Goal: Task Accomplishment & Management: Manage account settings

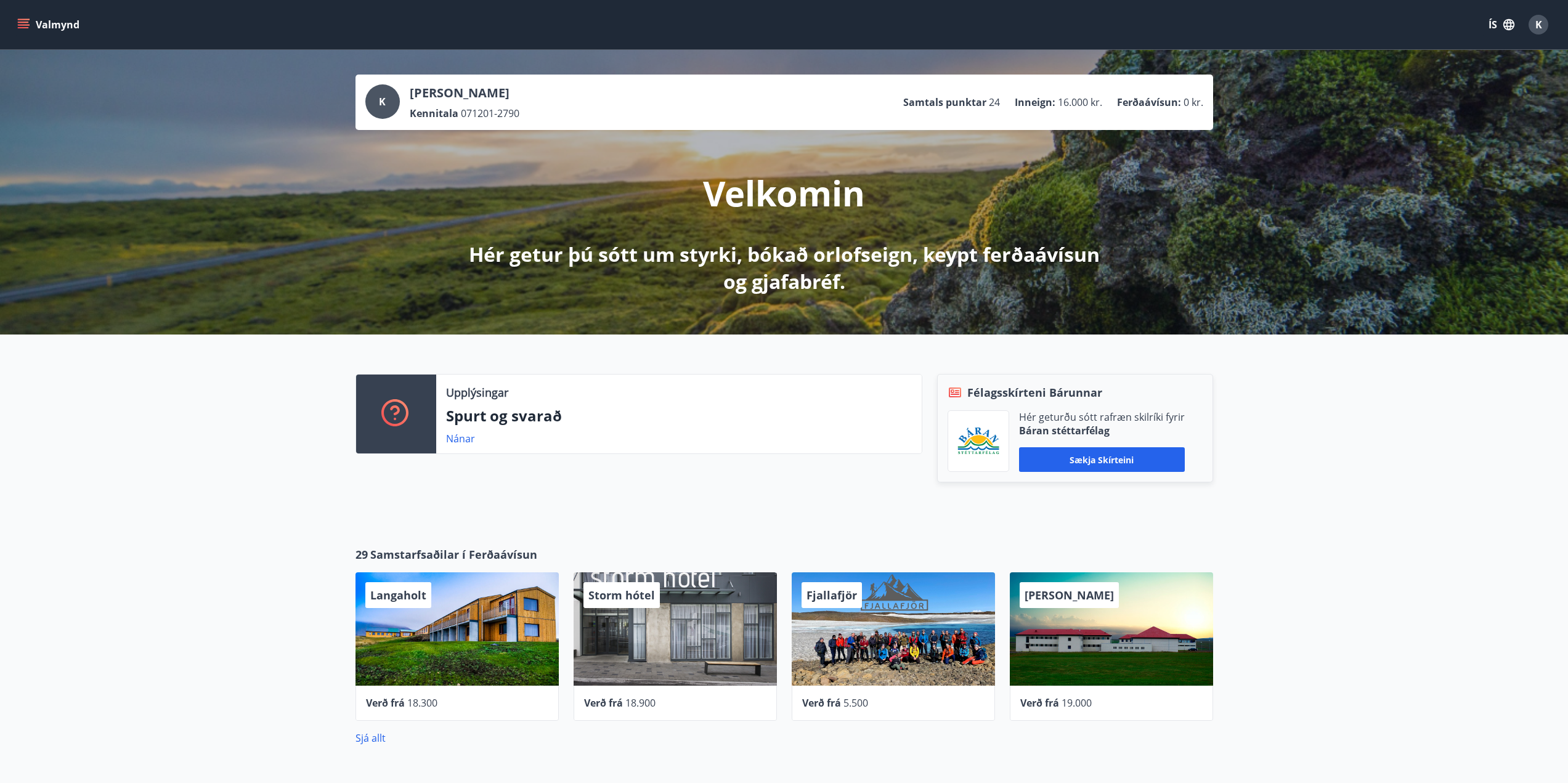
click at [24, 29] on icon "menu" at bounding box center [24, 27] width 11 height 1
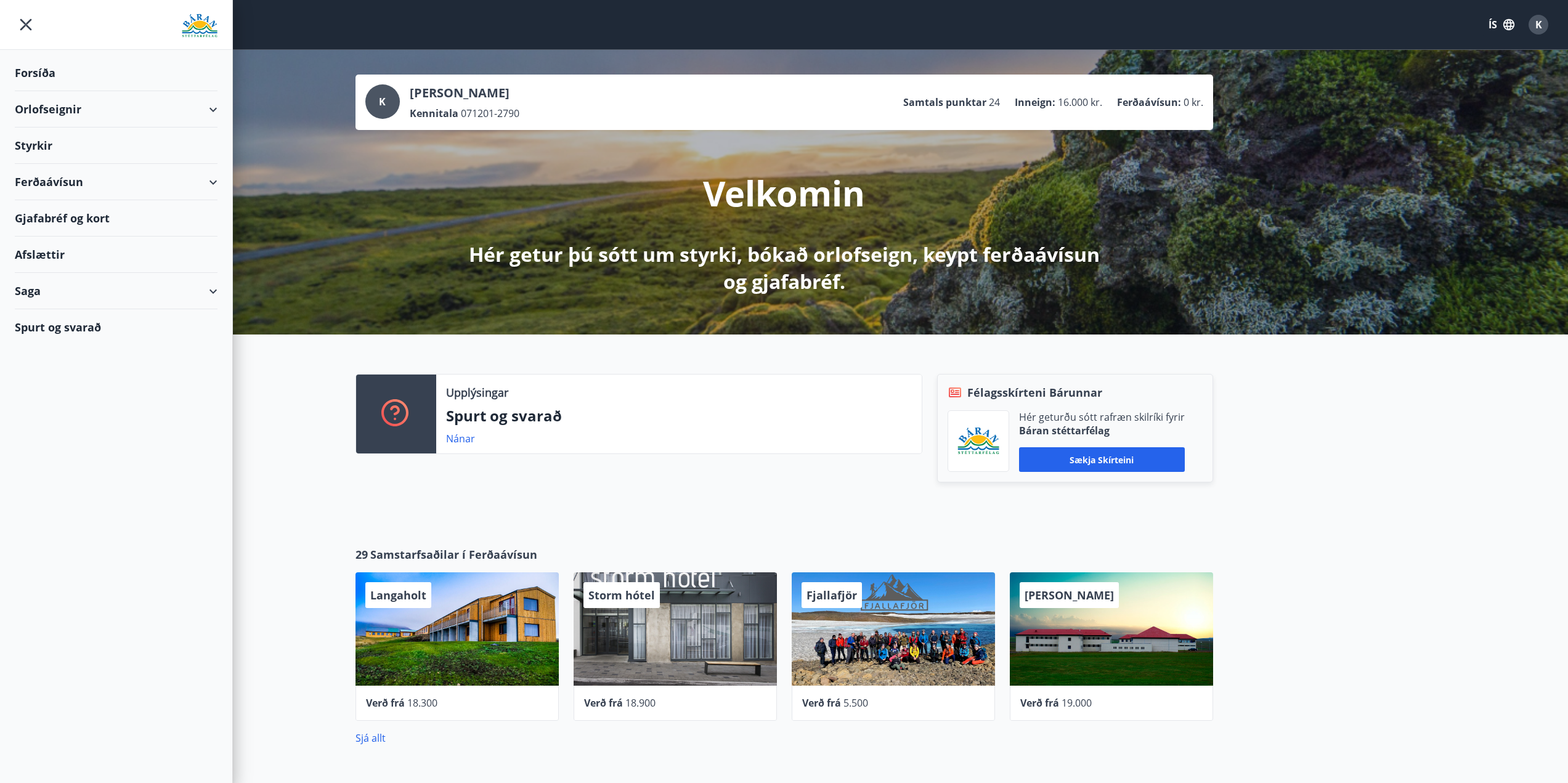
click at [39, 288] on div "Saga" at bounding box center [116, 291] width 203 height 36
click at [44, 348] on div "Bókanir" at bounding box center [116, 348] width 183 height 26
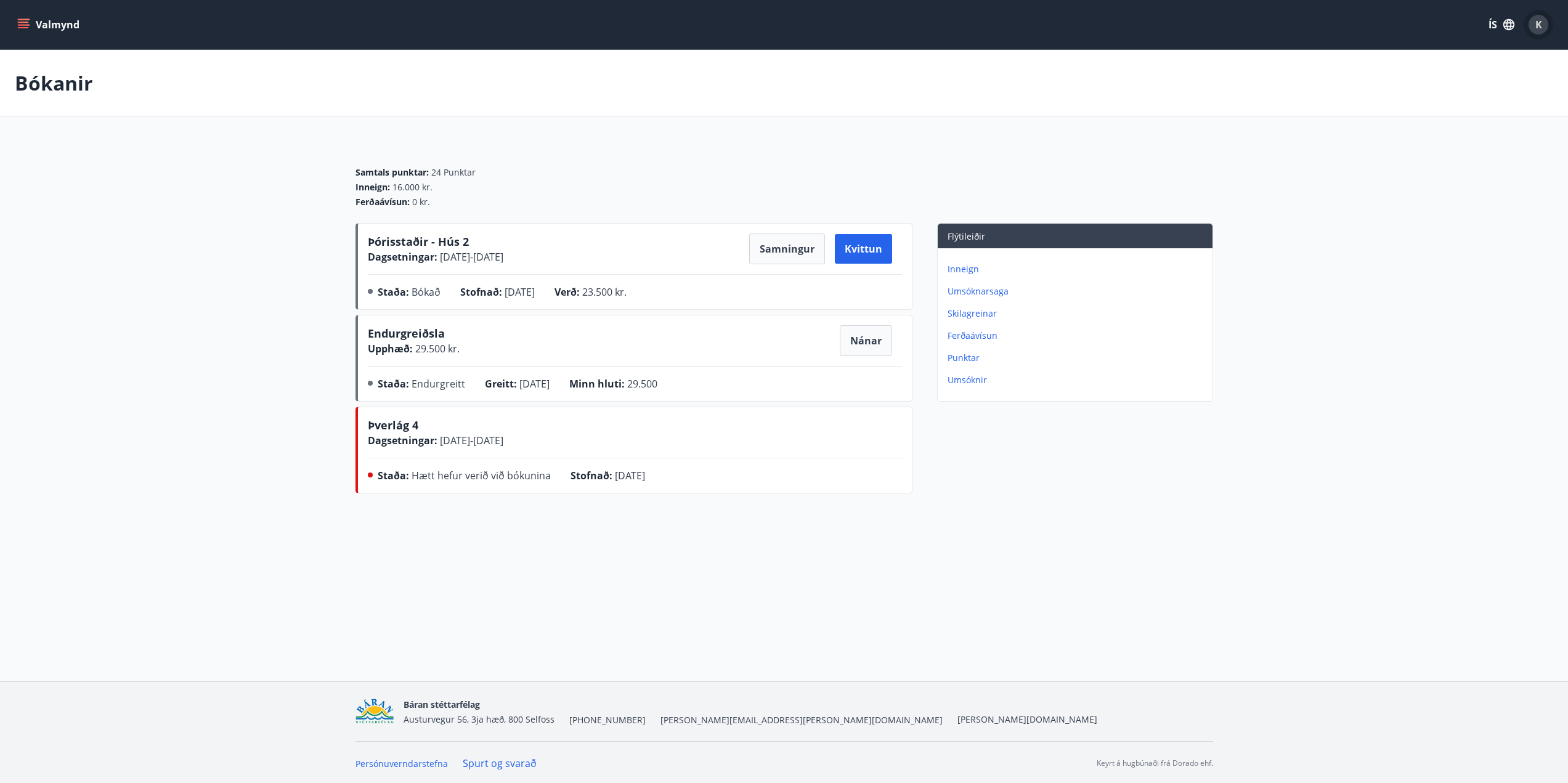
click at [1547, 32] on span "K" at bounding box center [1537, 25] width 20 height 20
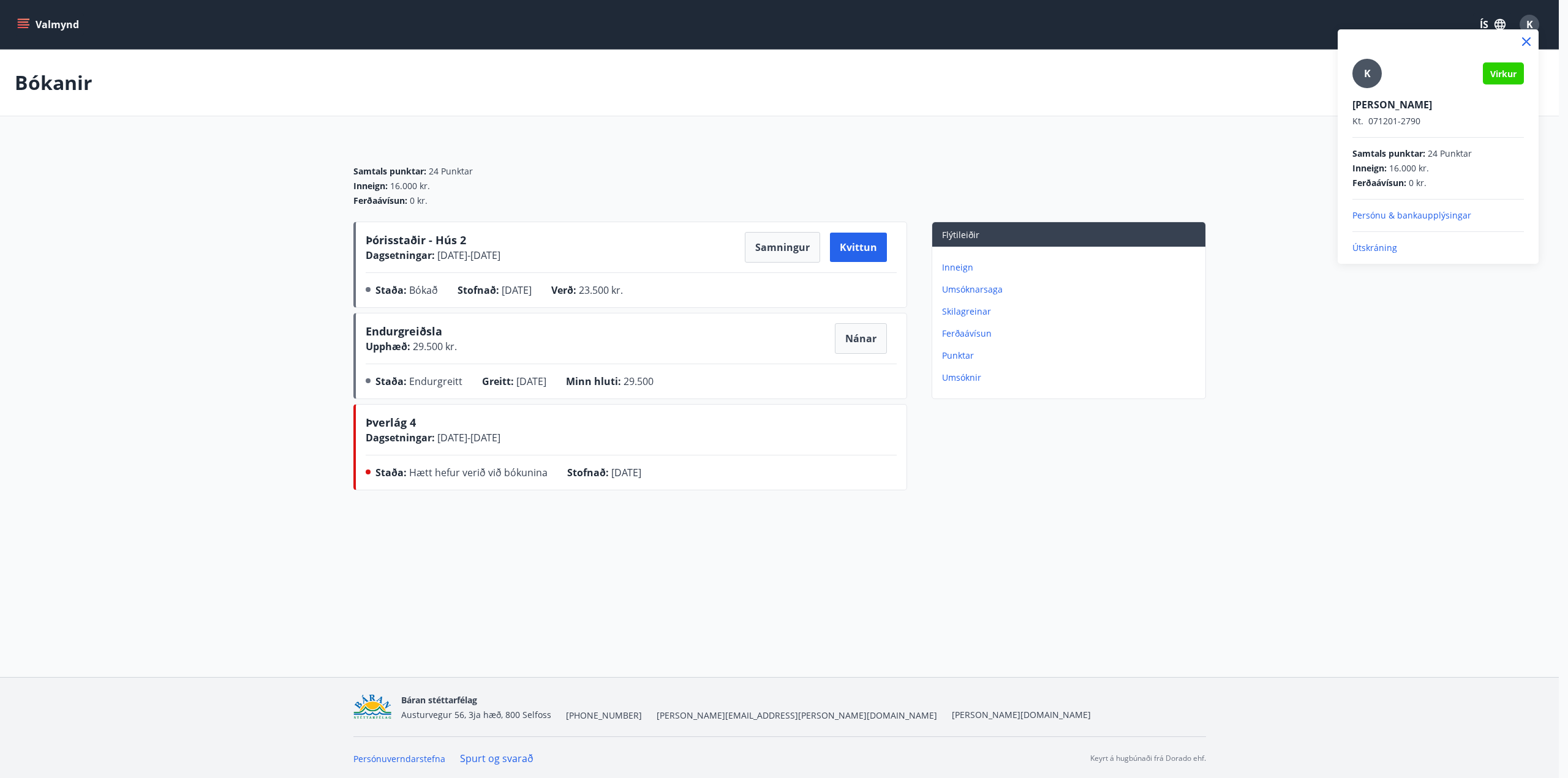
click at [1390, 251] on p "Útskráning" at bounding box center [1438, 247] width 172 height 12
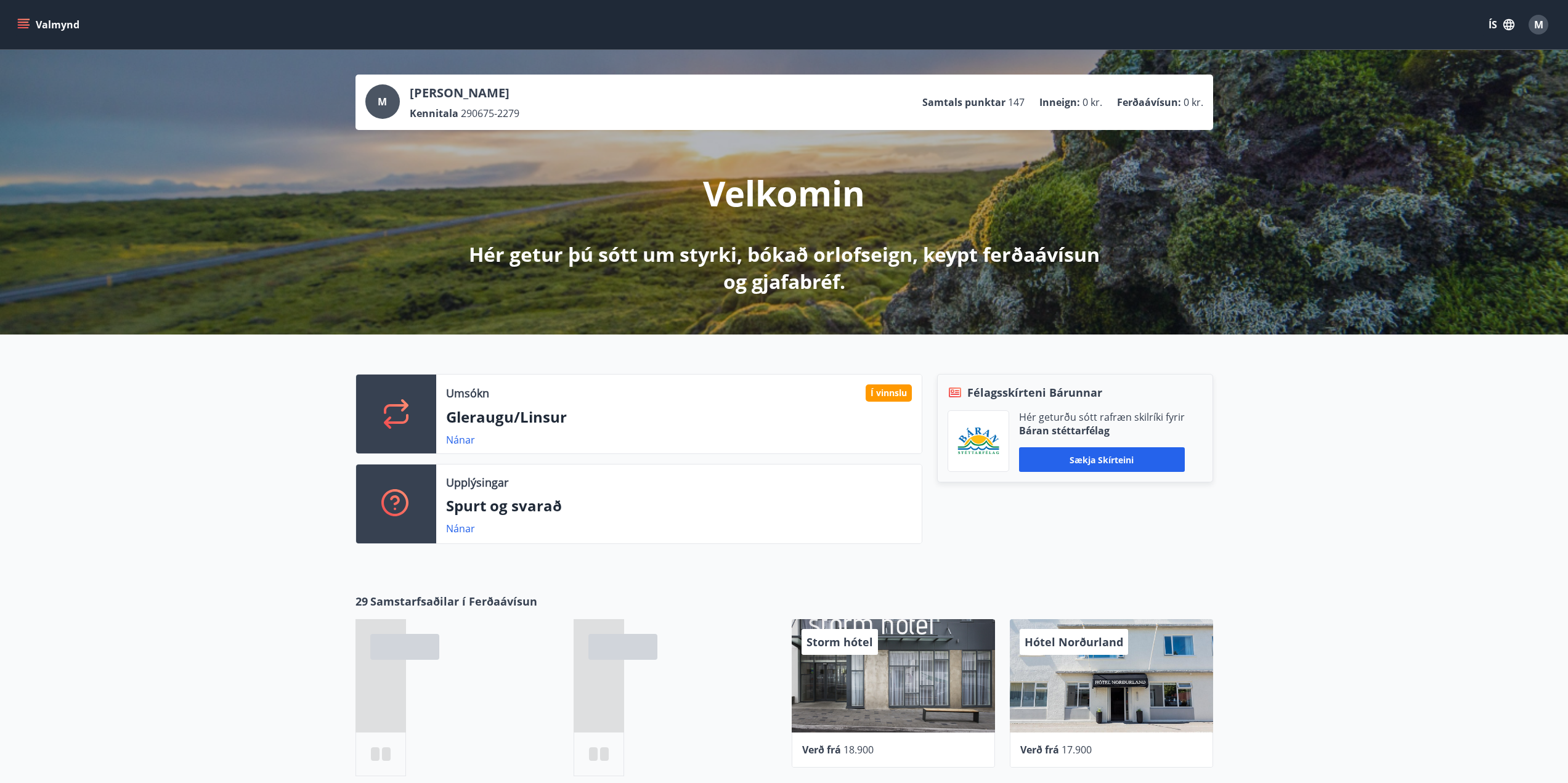
click at [23, 15] on button "Valmynd" at bounding box center [50, 24] width 70 height 22
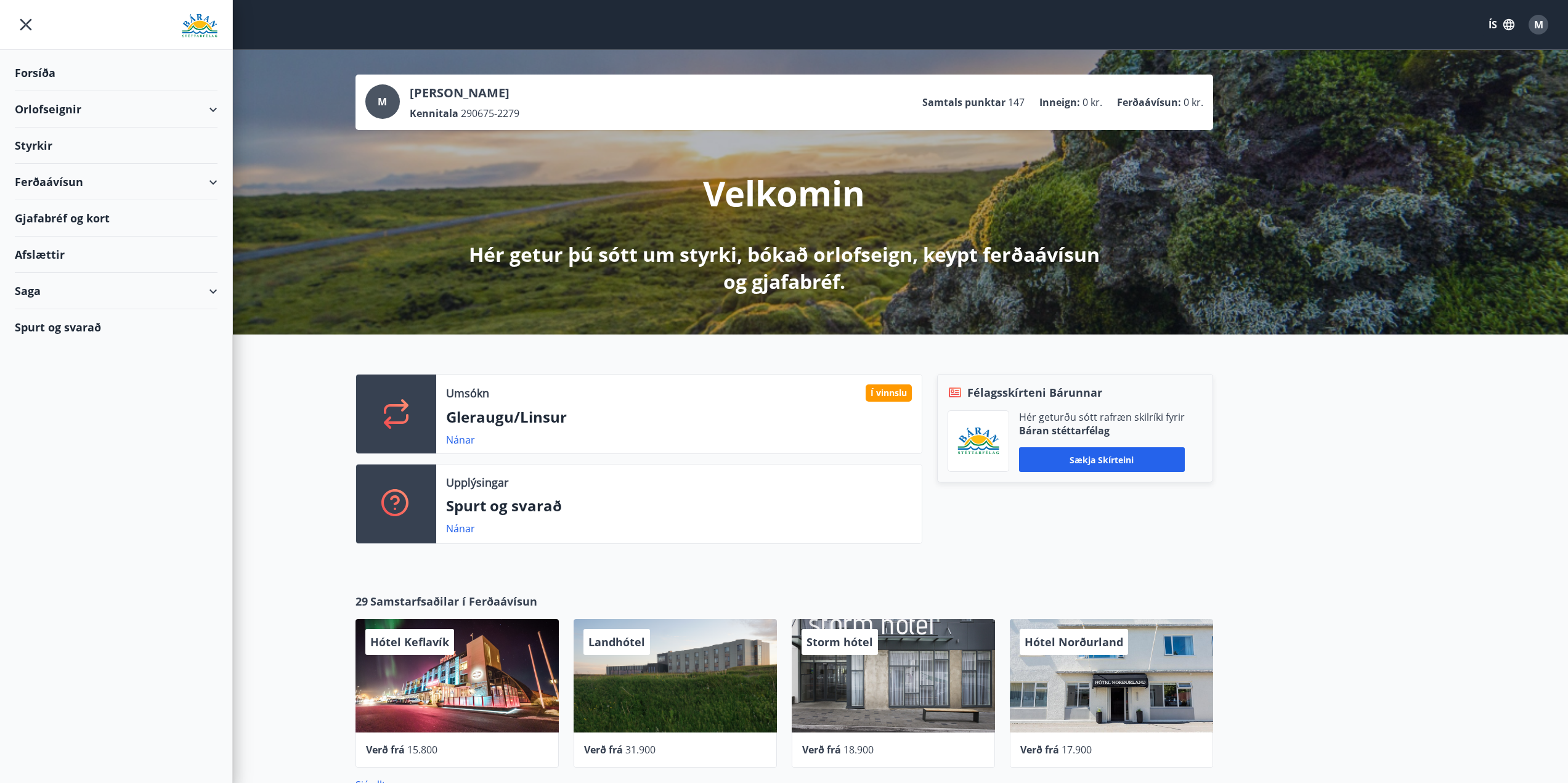
click at [210, 283] on div "Saga" at bounding box center [116, 291] width 203 height 36
click at [62, 347] on div "Bókanir" at bounding box center [116, 348] width 183 height 26
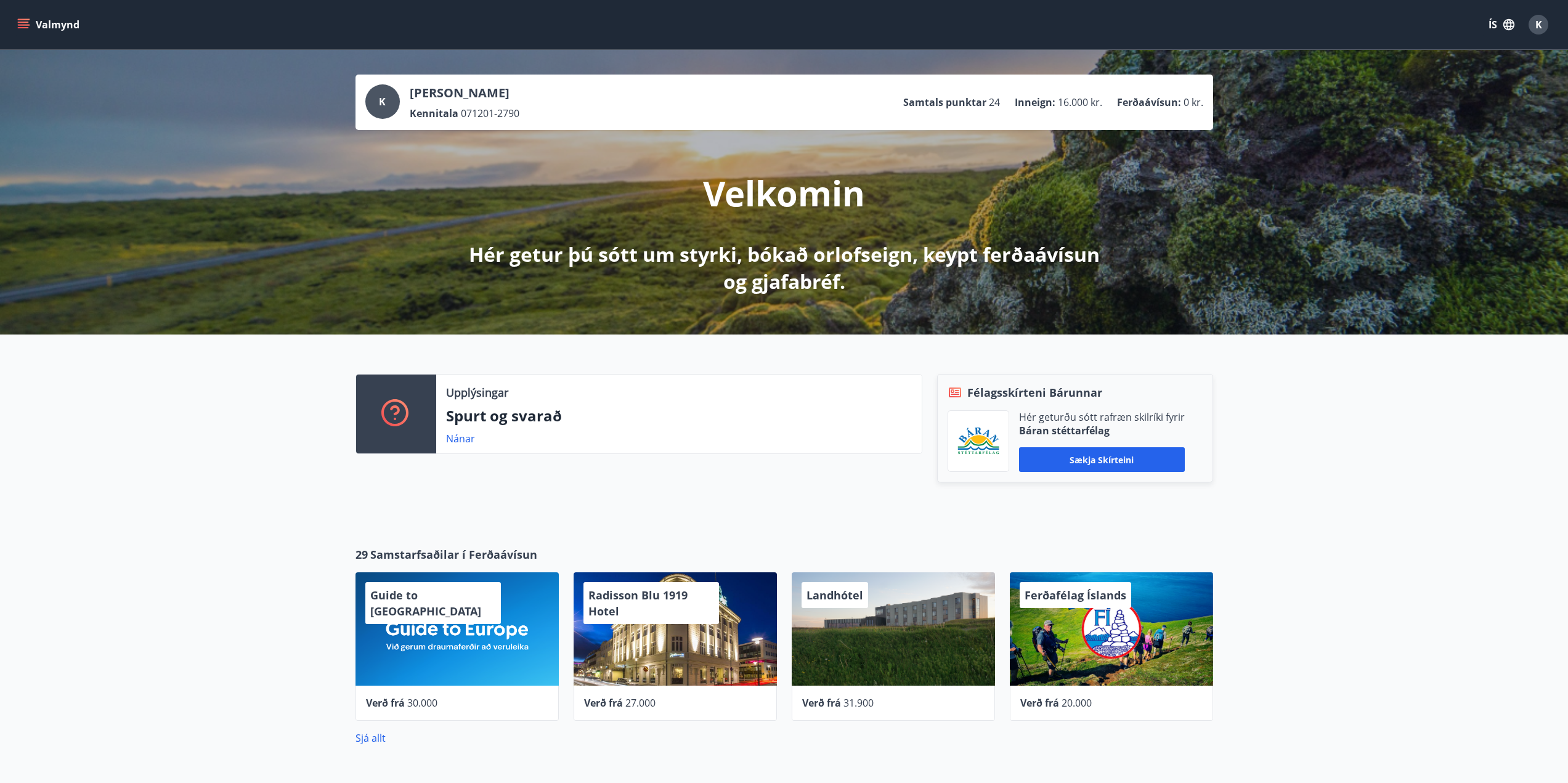
click at [23, 20] on icon "menu" at bounding box center [23, 24] width 12 height 12
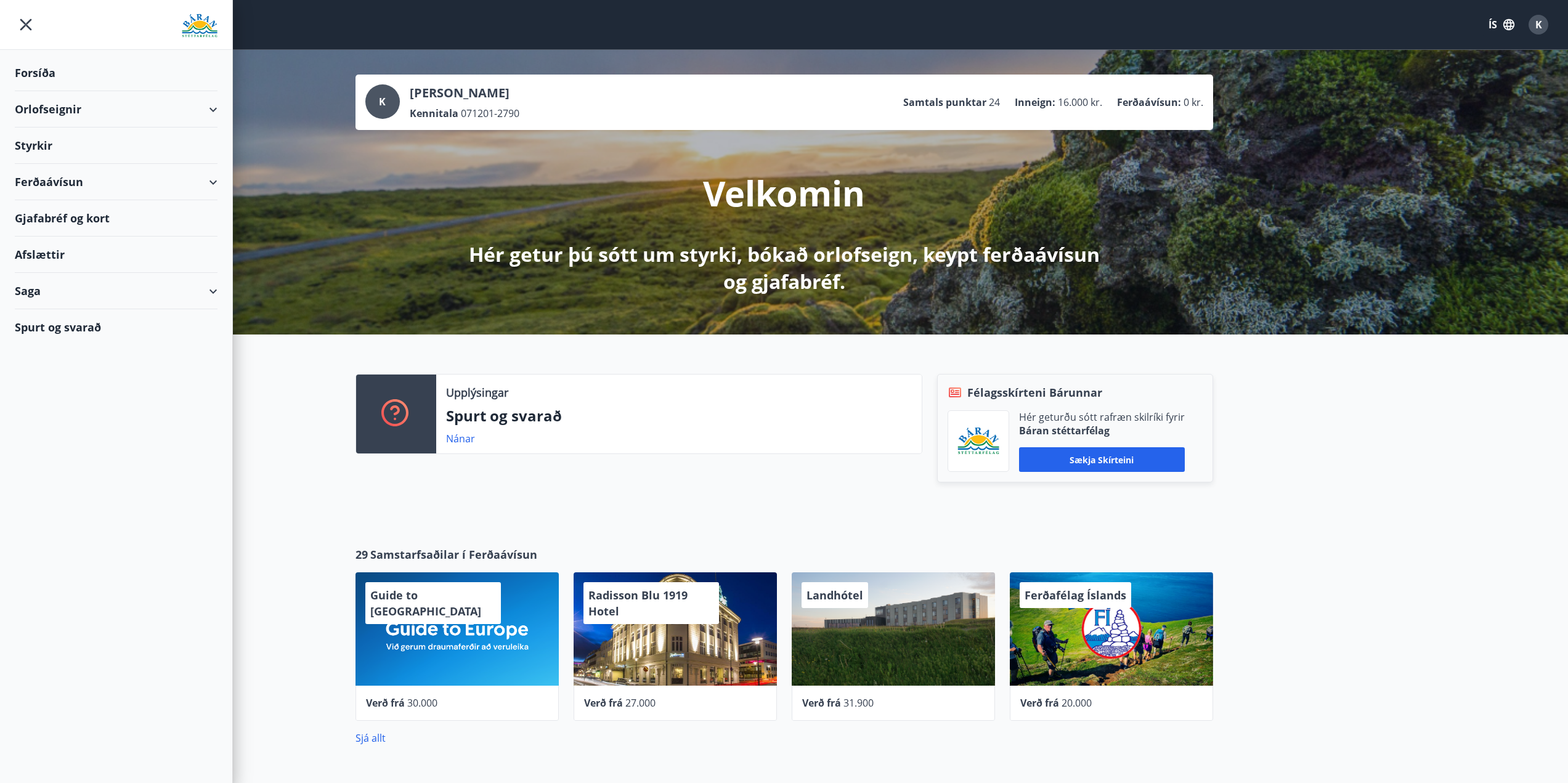
click at [217, 288] on icon at bounding box center [214, 292] width 15 height 15
click at [27, 347] on div "Bókanir" at bounding box center [116, 348] width 183 height 26
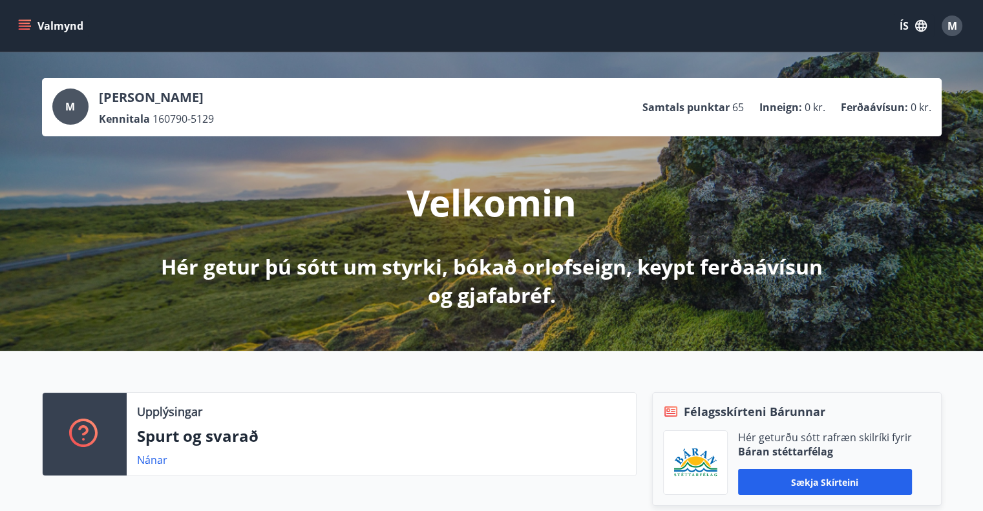
click at [21, 25] on icon "menu" at bounding box center [24, 25] width 13 height 13
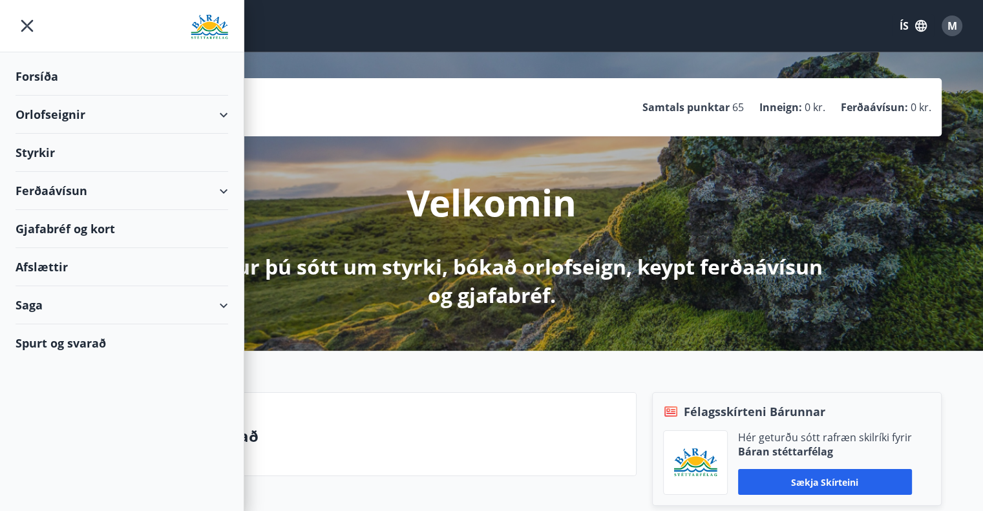
click at [225, 302] on div "Saga" at bounding box center [122, 305] width 213 height 38
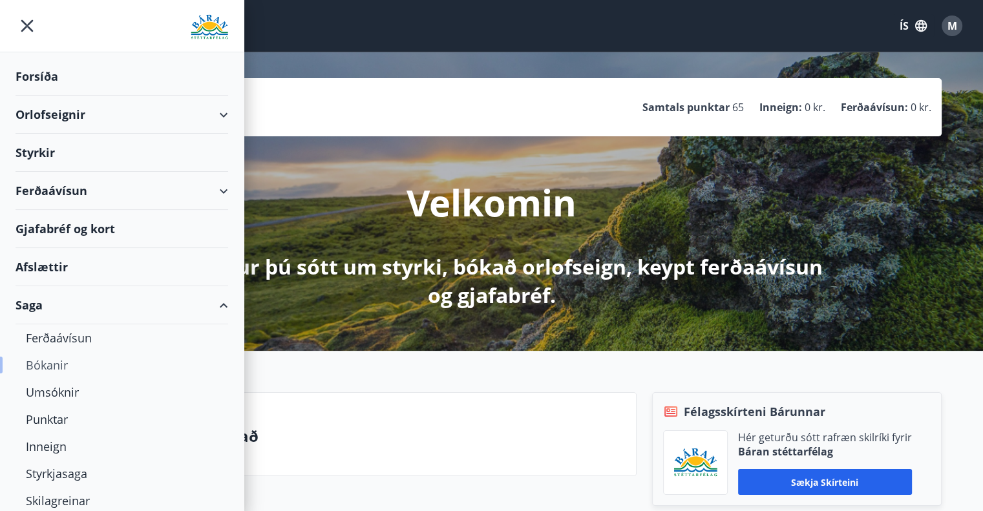
click at [59, 360] on div "Bókanir" at bounding box center [122, 365] width 192 height 27
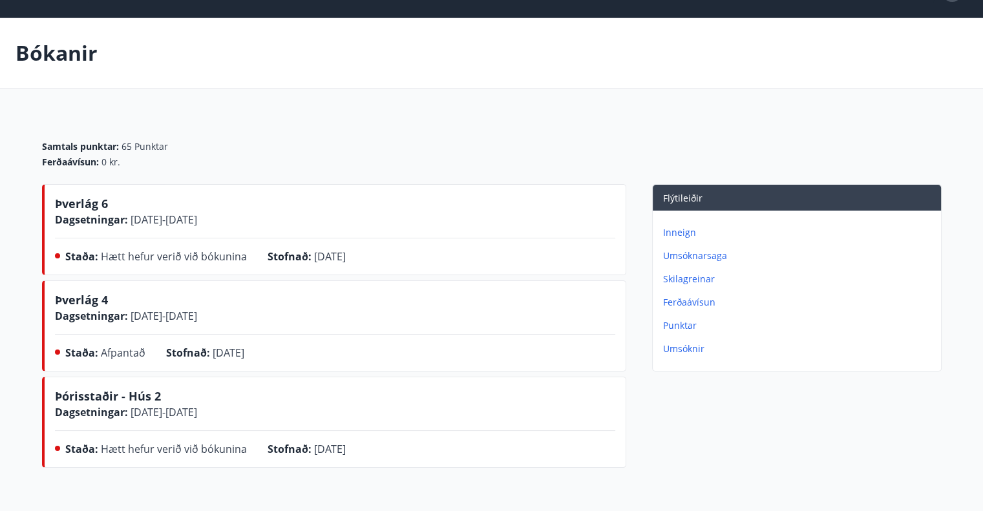
scroll to position [65, 0]
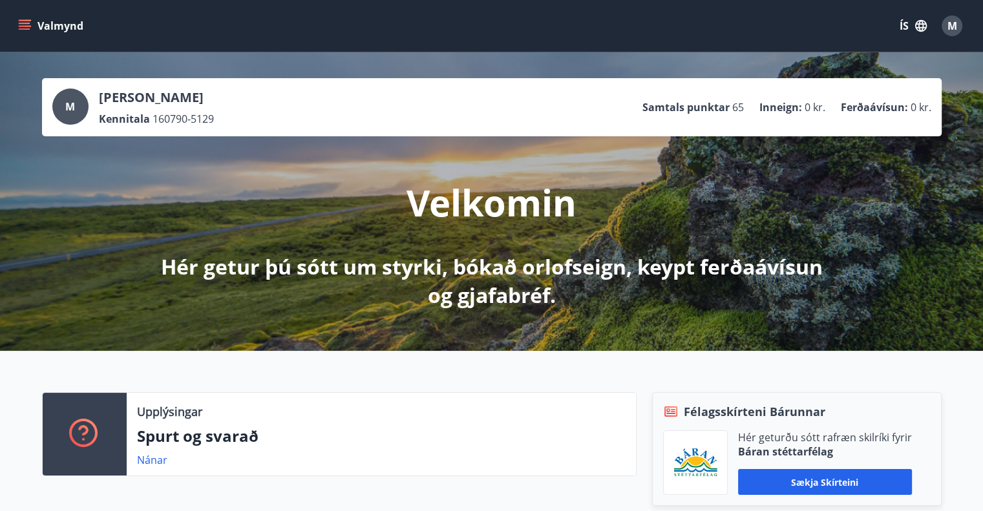
click at [21, 28] on icon "menu" at bounding box center [24, 25] width 13 height 13
